Goal: Transaction & Acquisition: Purchase product/service

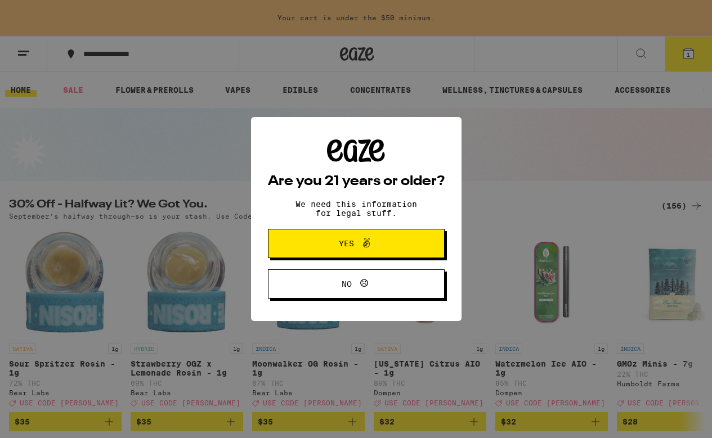
click at [334, 239] on span "Yes" at bounding box center [356, 243] width 86 height 15
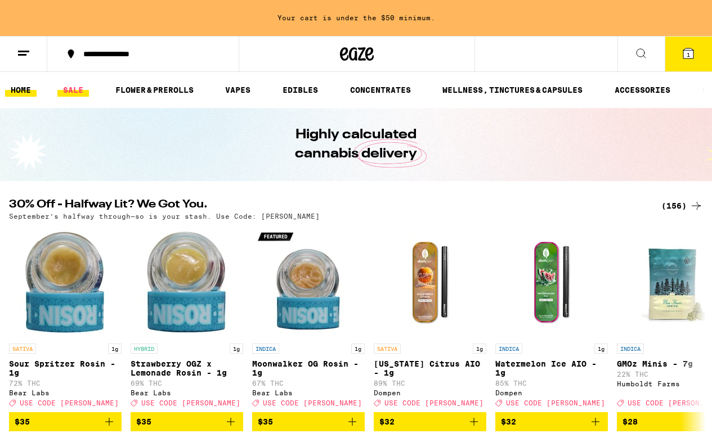
click at [77, 88] on link "SALE" at bounding box center [73, 90] width 32 height 14
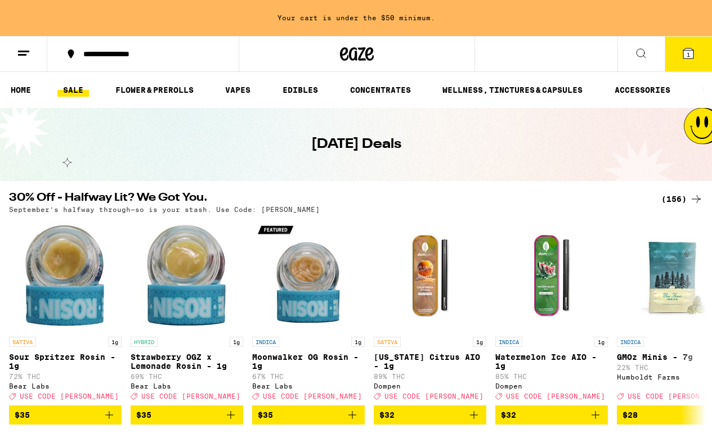
click at [677, 199] on div "(156)" at bounding box center [682, 199] width 42 height 14
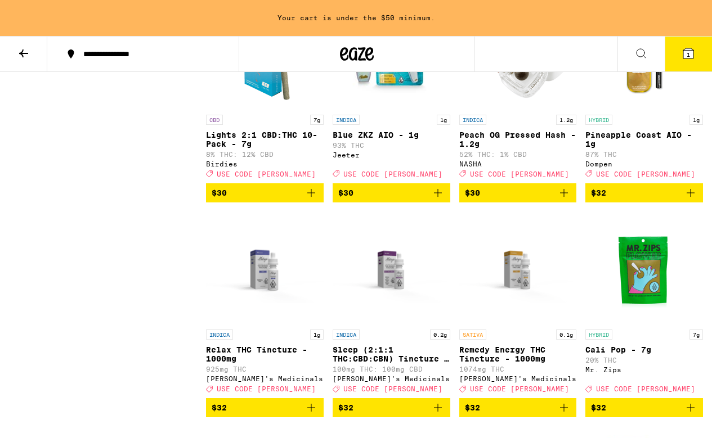
scroll to position [5571, 0]
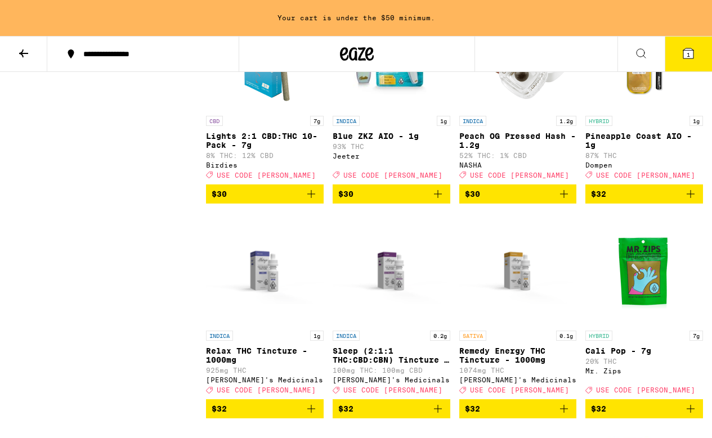
click at [396, 110] on img "Open page for Blue ZKZ AIO - 1g from Jeeter" at bounding box center [391, 54] width 113 height 113
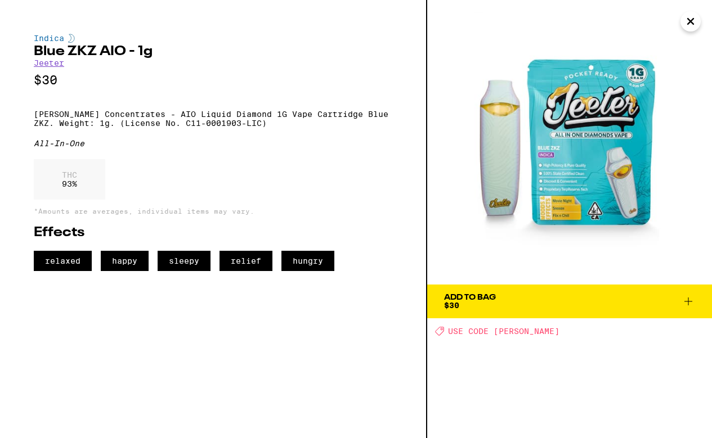
click at [459, 303] on span "$30" at bounding box center [451, 305] width 15 height 9
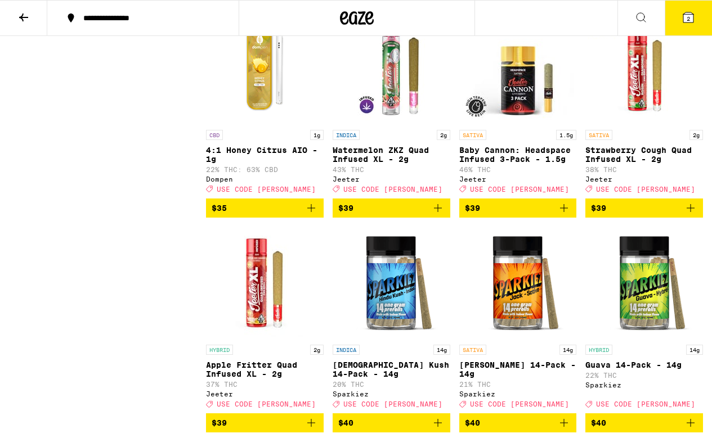
scroll to position [6386, 0]
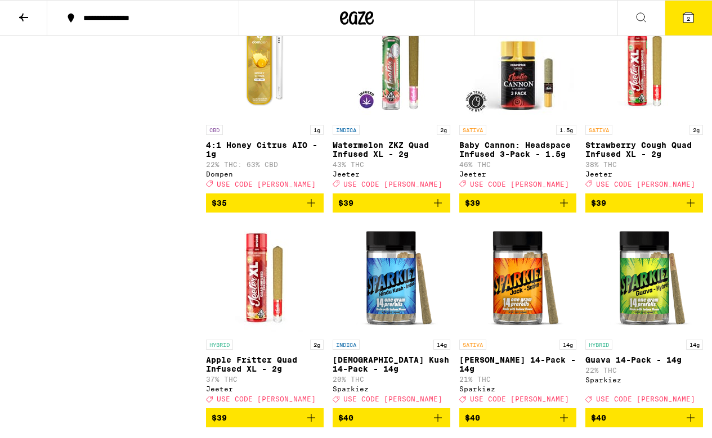
click at [250, 210] on span "$35" at bounding box center [265, 203] width 106 height 14
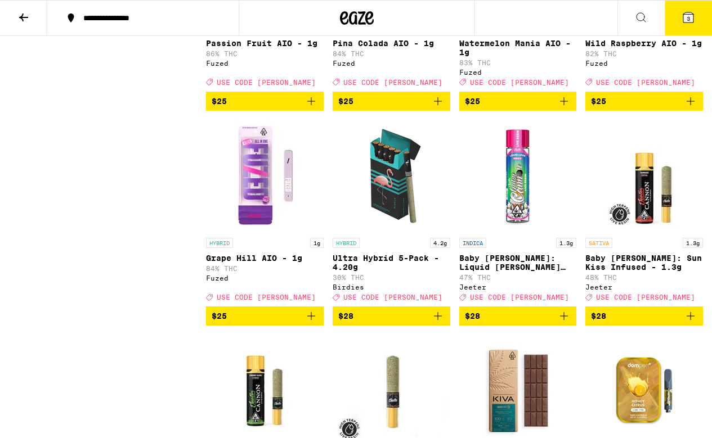
scroll to position [4756, 0]
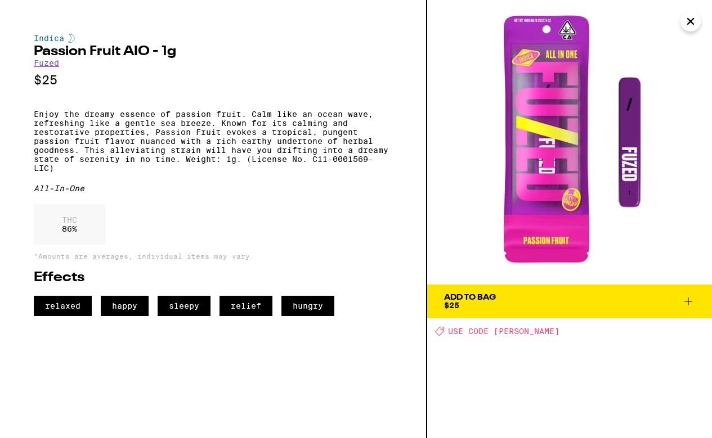
click at [478, 298] on div "Add To Bag" at bounding box center [470, 298] width 52 height 8
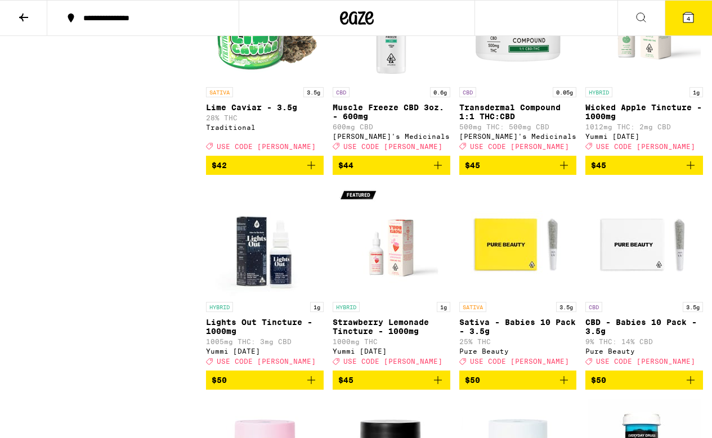
scroll to position [7071, 0]
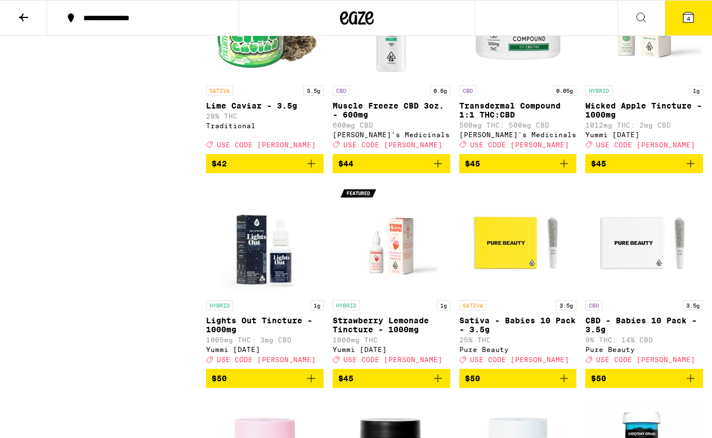
click at [248, 171] on span "$42" at bounding box center [265, 164] width 106 height 14
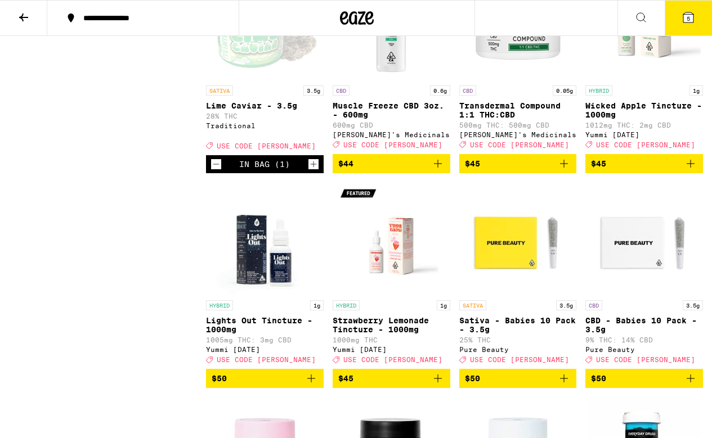
click at [690, 10] on button "5" at bounding box center [688, 18] width 47 height 35
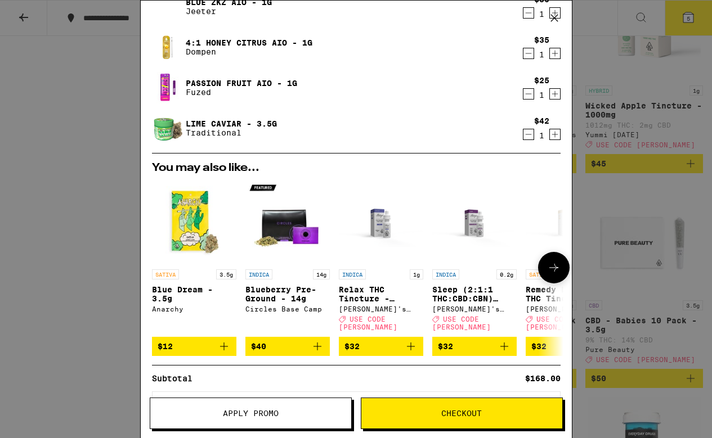
scroll to position [133, 0]
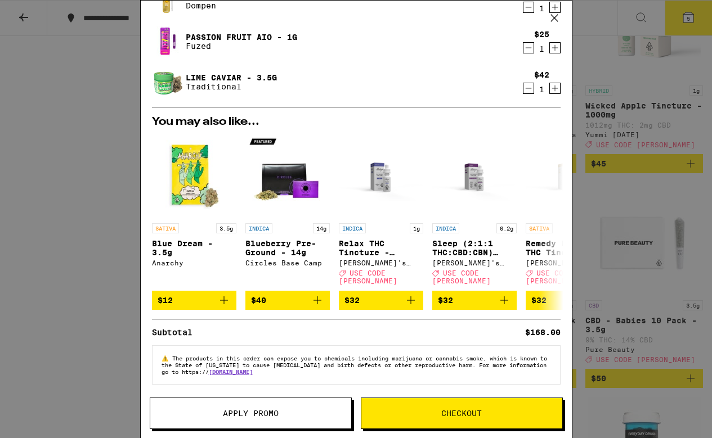
click at [462, 413] on span "Checkout" at bounding box center [461, 414] width 41 height 8
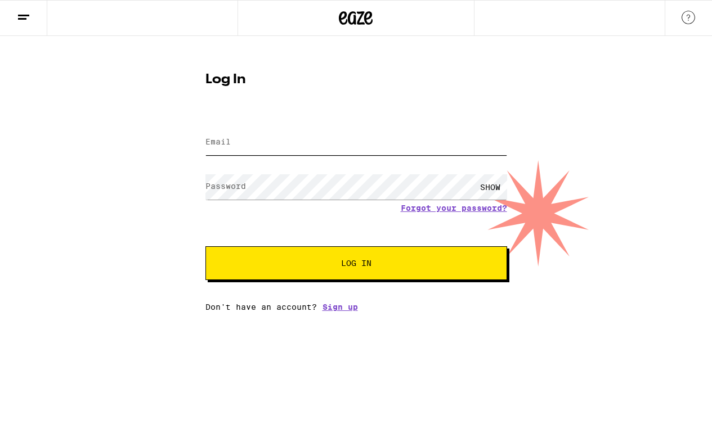
type input "[EMAIL_ADDRESS][DOMAIN_NAME]"
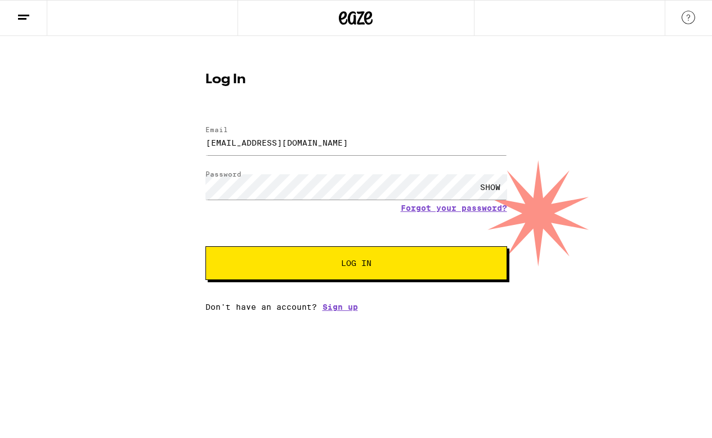
click at [351, 279] on button "Log In" at bounding box center [356, 264] width 302 height 34
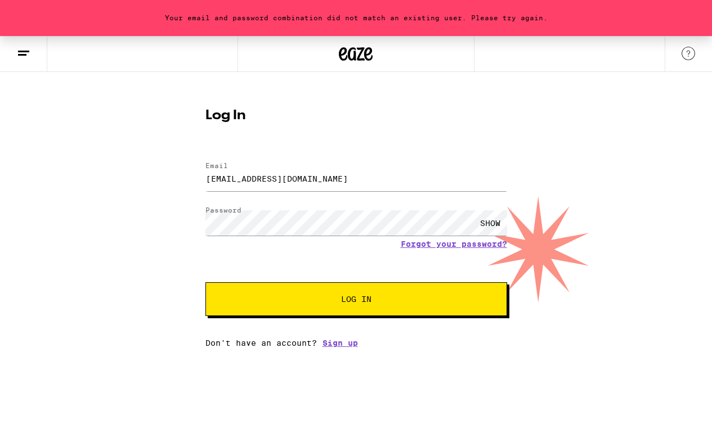
click at [350, 303] on span "Log In" at bounding box center [356, 299] width 30 height 8
click at [495, 222] on div "SHOW" at bounding box center [490, 222] width 34 height 25
click at [360, 298] on span "Log In" at bounding box center [356, 299] width 30 height 8
click at [446, 247] on link "Forgot your password?" at bounding box center [454, 244] width 106 height 9
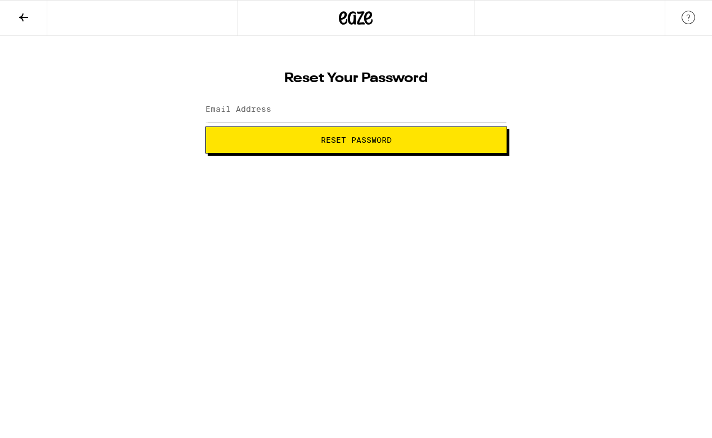
click at [242, 110] on label "Email Address" at bounding box center [238, 109] width 66 height 9
type input "[EMAIL_ADDRESS][DOMAIN_NAME]"
click at [205, 127] on button "Reset Password" at bounding box center [356, 140] width 302 height 27
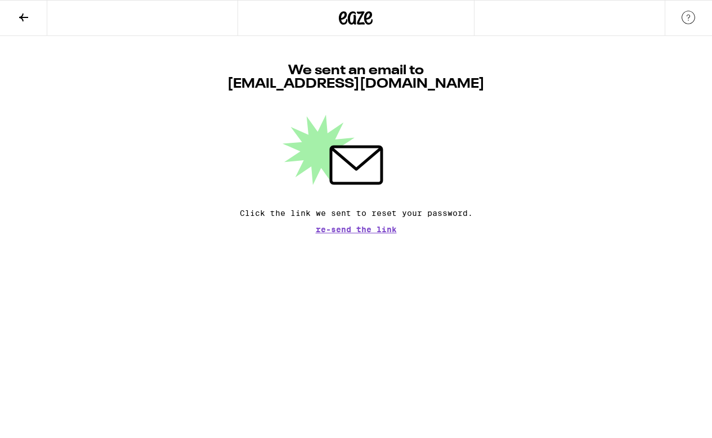
click at [341, 12] on icon at bounding box center [356, 18] width 34 height 20
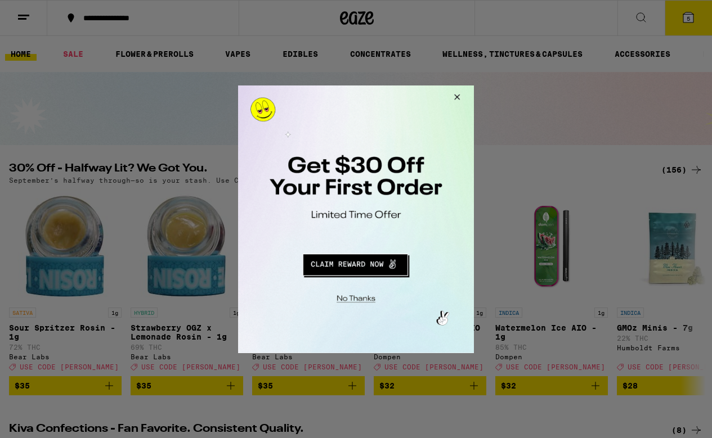
click at [671, 19] on div at bounding box center [356, 219] width 712 height 438
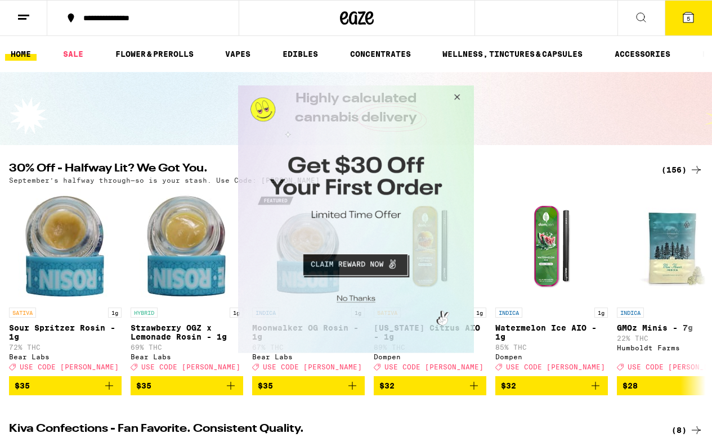
click at [455, 95] on button "Close Modal" at bounding box center [455, 98] width 30 height 27
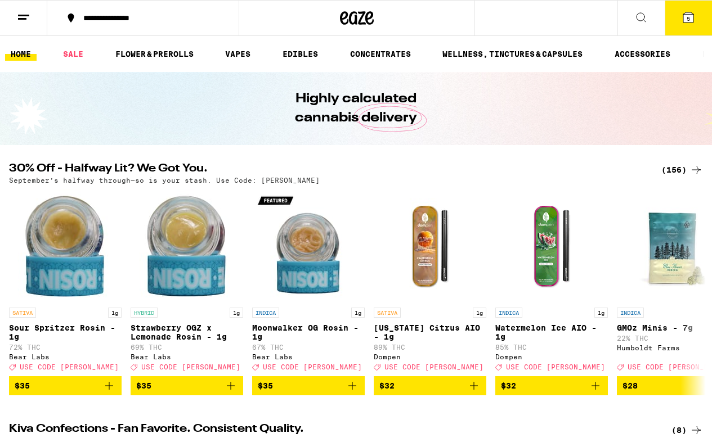
click at [687, 16] on span "5" at bounding box center [688, 18] width 3 height 7
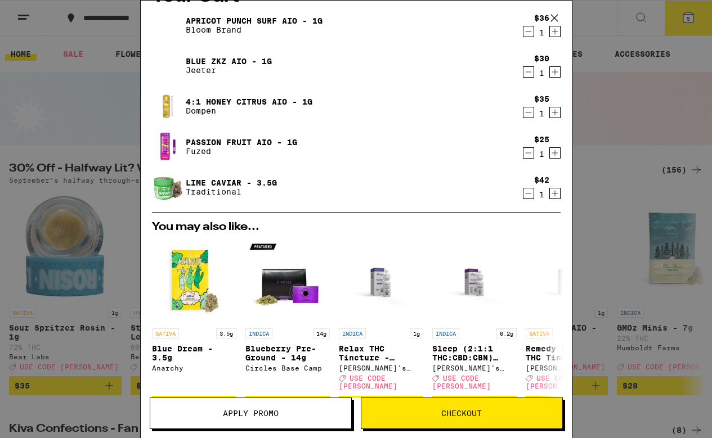
scroll to position [35, 0]
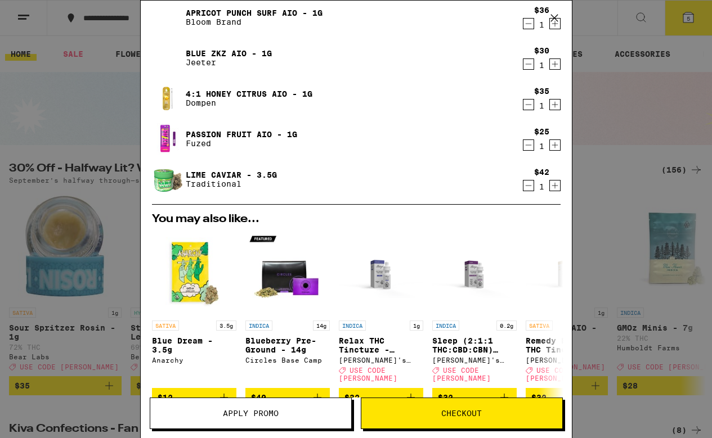
click at [442, 411] on span "Checkout" at bounding box center [461, 414] width 41 height 8
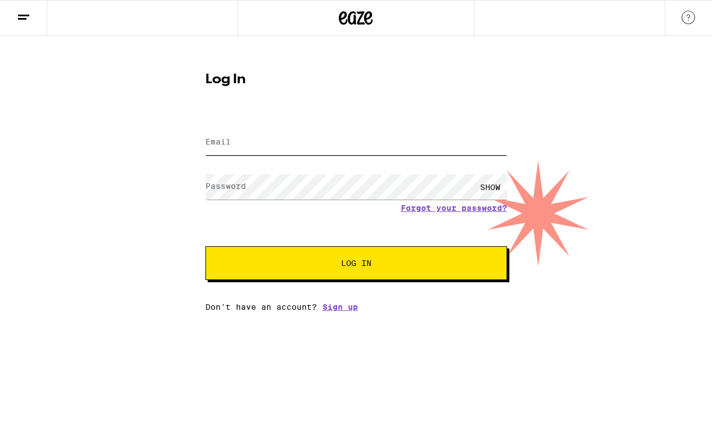
type input "[EMAIL_ADDRESS][DOMAIN_NAME]"
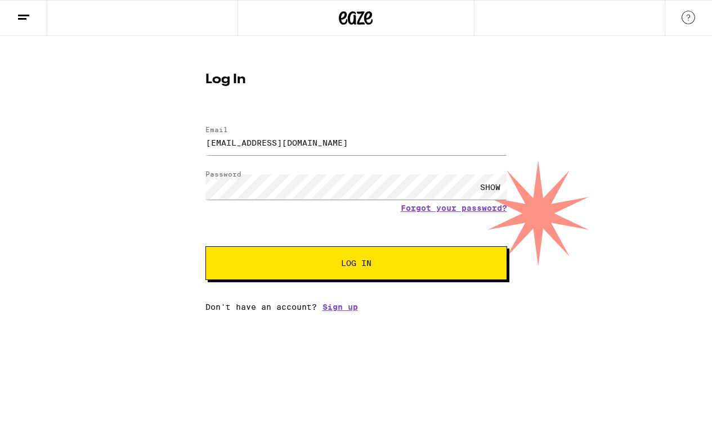
click at [486, 186] on div "SHOW" at bounding box center [490, 186] width 34 height 25
click at [195, 183] on div "Log In Email Email [EMAIL_ADDRESS][DOMAIN_NAME] Password Password HIDE Forgot y…" at bounding box center [356, 188] width 324 height 248
click at [308, 171] on div "HIDE" at bounding box center [356, 187] width 302 height 33
click at [304, 267] on span "Log In" at bounding box center [356, 263] width 210 height 8
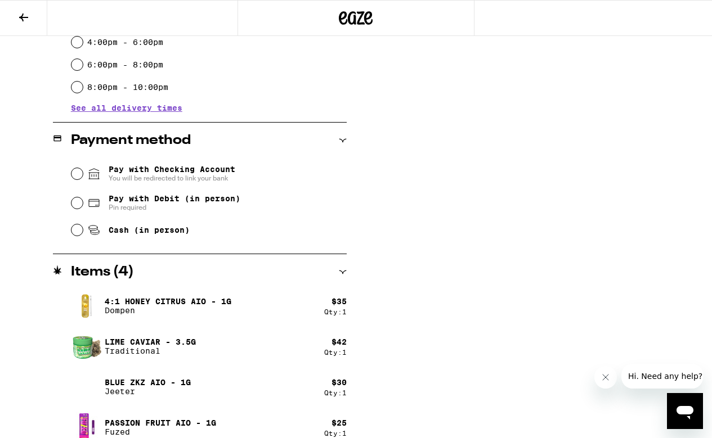
scroll to position [397, 0]
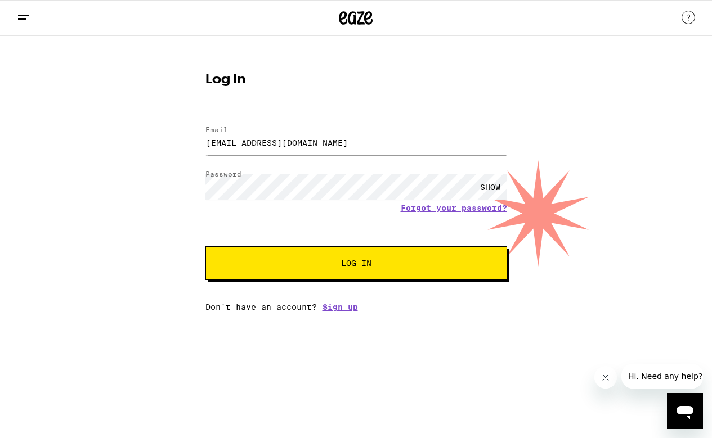
click at [344, 267] on span "Log In" at bounding box center [356, 263] width 30 height 8
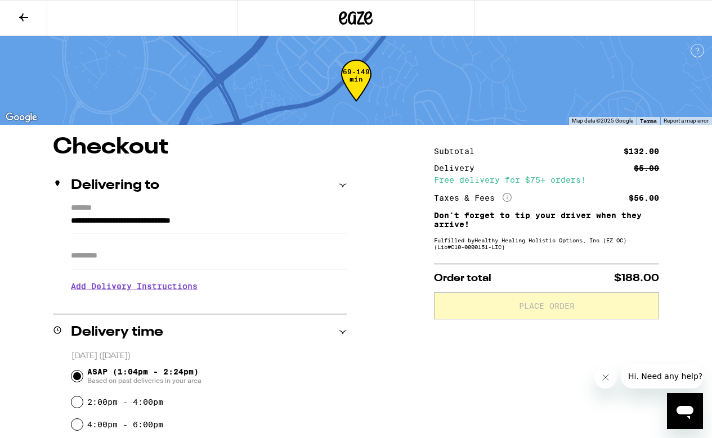
click at [352, 78] on div "69-149 min" at bounding box center [356, 89] width 30 height 42
click at [23, 17] on icon at bounding box center [23, 18] width 9 height 8
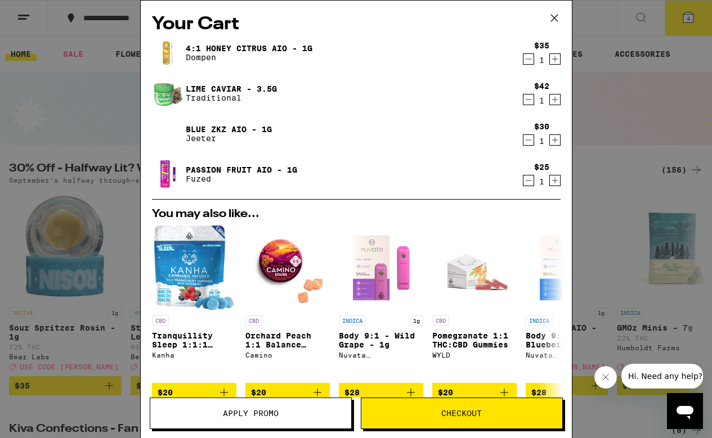
click at [462, 414] on span "Checkout" at bounding box center [461, 414] width 41 height 8
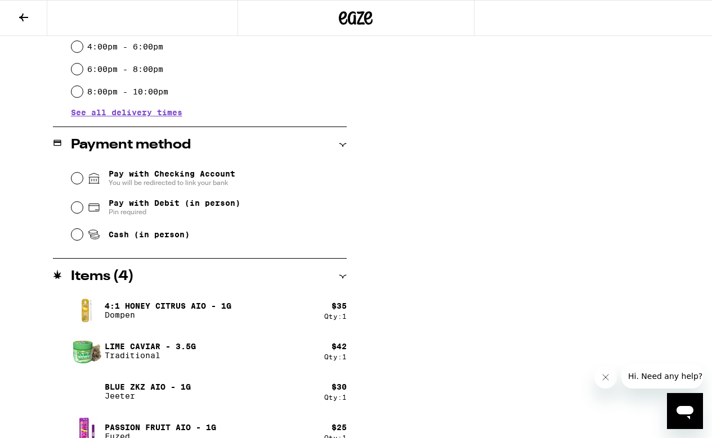
scroll to position [397, 0]
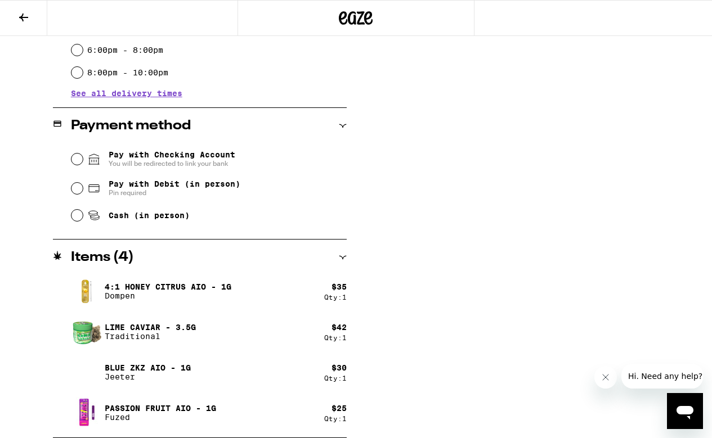
click at [20, 16] on icon at bounding box center [24, 18] width 14 height 14
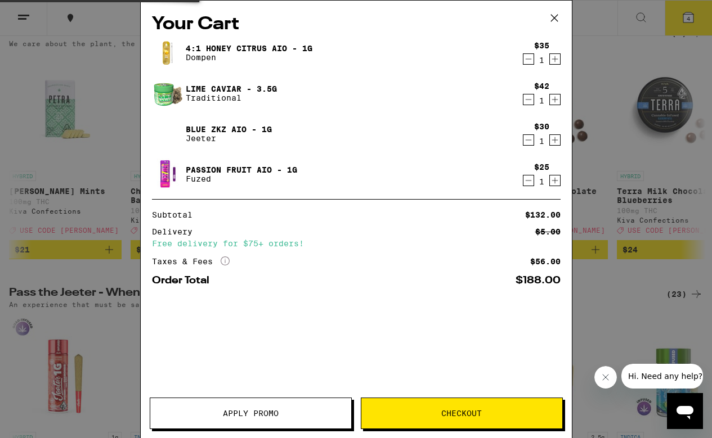
click at [20, 16] on div "Your Cart 4:1 Honey Citrus AIO - 1g Dompen $35 1 Lime Caviar - 3.5g Traditional…" at bounding box center [356, 219] width 712 height 438
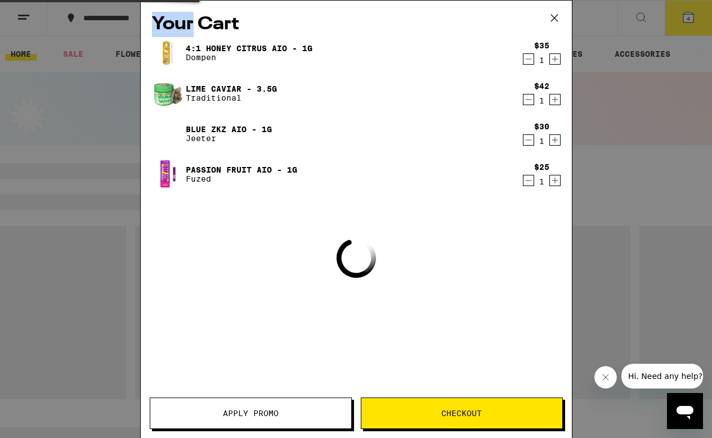
click at [20, 16] on div "Your Cart 4:1 Honey Citrus AIO - 1g Dompen $35 1 Lime Caviar - 3.5g Traditional…" at bounding box center [356, 219] width 712 height 438
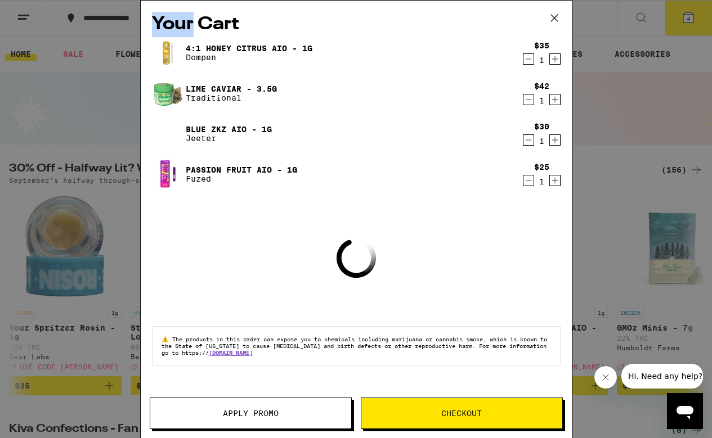
click at [20, 16] on div "Your Cart 4:1 Honey Citrus AIO - 1g Dompen $35 1 Lime Caviar - 3.5g Traditional…" at bounding box center [356, 219] width 712 height 438
click at [214, 418] on button "Apply Promo" at bounding box center [251, 414] width 202 height 32
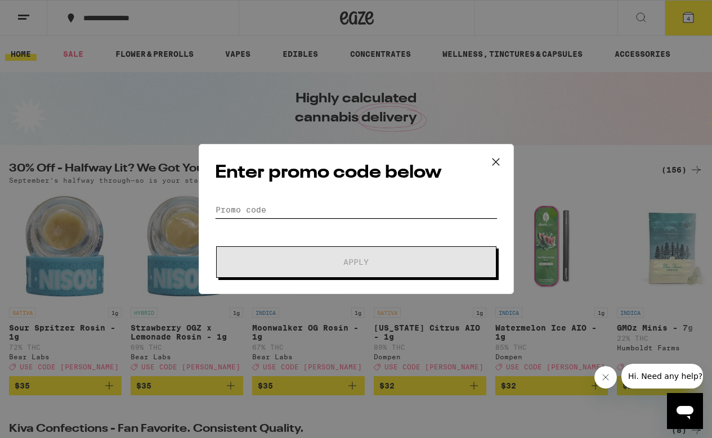
click at [243, 207] on input "Promo Code" at bounding box center [356, 209] width 283 height 17
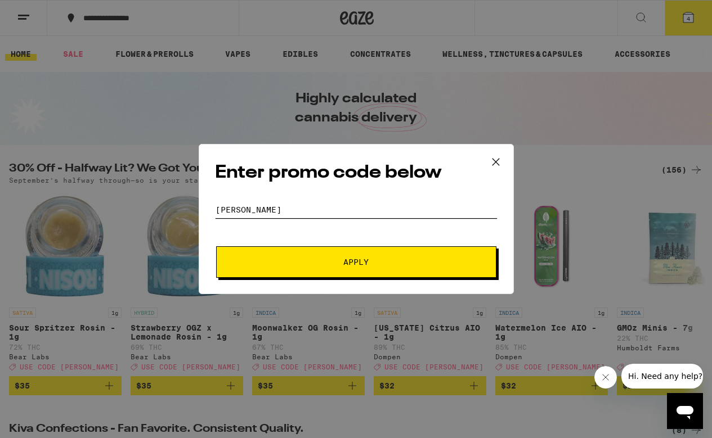
type input "[PERSON_NAME]"
click at [276, 259] on span "Apply" at bounding box center [356, 262] width 203 height 8
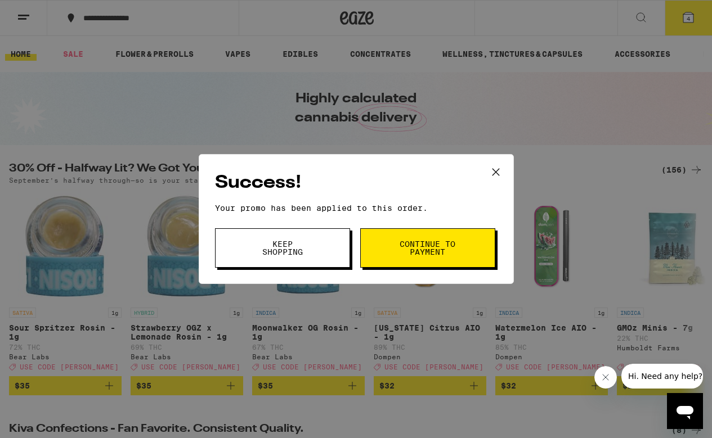
click at [393, 246] on button "Continue to payment" at bounding box center [427, 248] width 135 height 39
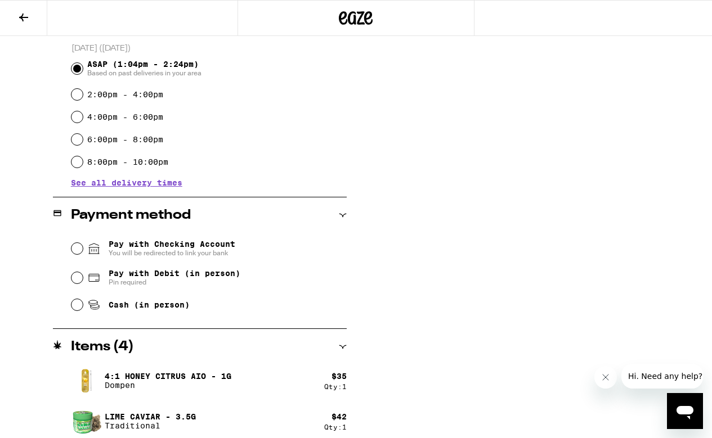
scroll to position [321, 0]
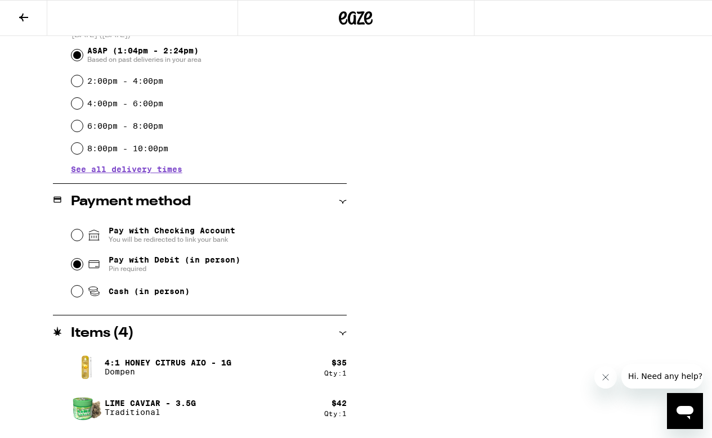
click at [79, 268] on input "Pay with Debit (in person) Pin required" at bounding box center [76, 264] width 11 height 11
radio input "true"
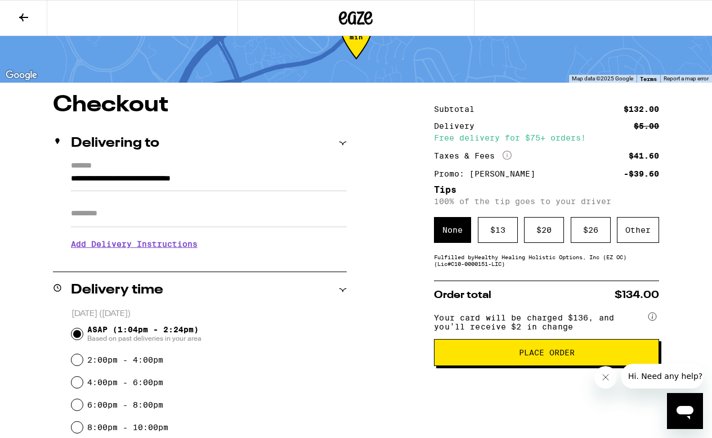
scroll to position [38, 0]
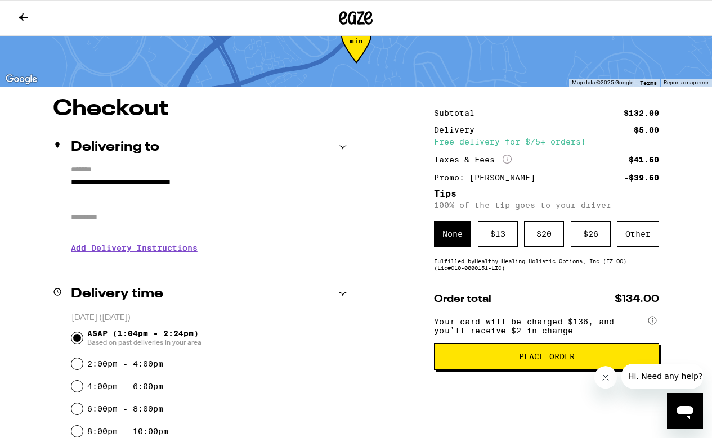
click at [551, 358] on button "Place Order" at bounding box center [546, 356] width 225 height 27
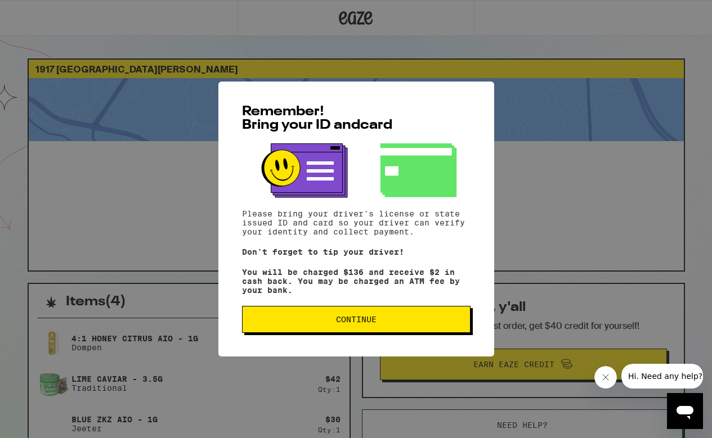
click at [394, 321] on span "Continue" at bounding box center [356, 320] width 209 height 8
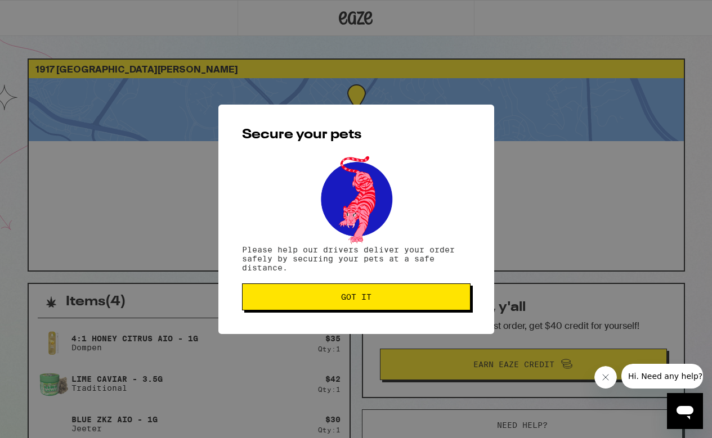
click at [365, 297] on span "Got it" at bounding box center [356, 297] width 30 height 8
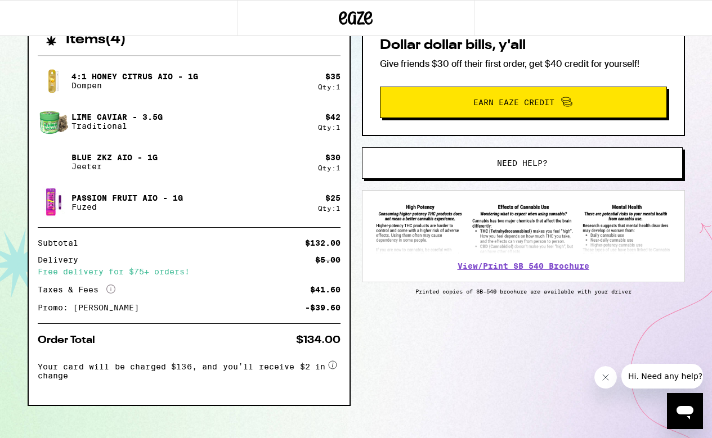
scroll to position [278, 0]
